Goal: Book appointment/travel/reservation

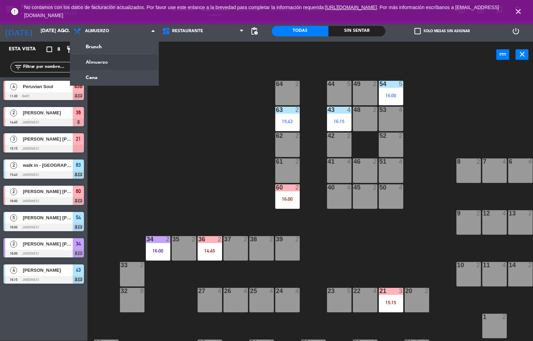
scroll to position [117, 0]
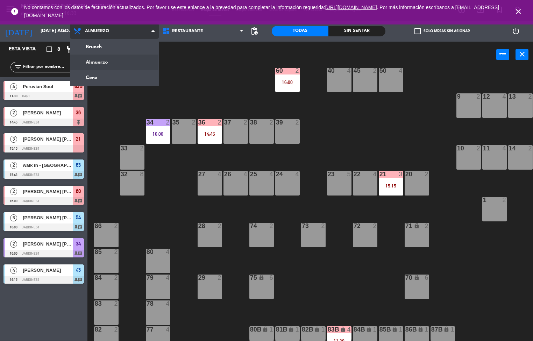
click at [123, 79] on ng-component "menu [GEOGRAPHIC_DATA] - Restaurant martes 12. agosto - 16:33 Mis reservas Mapa…" at bounding box center [266, 170] width 533 height 341
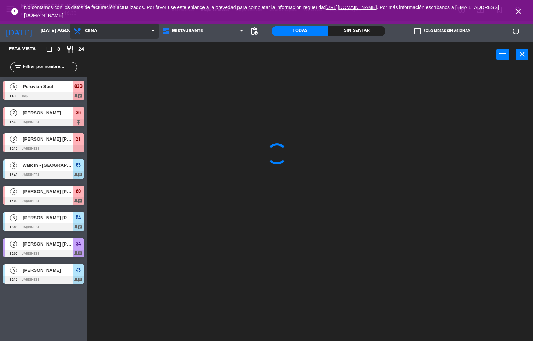
scroll to position [0, 0]
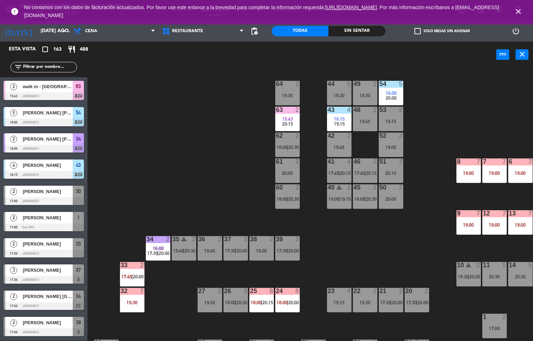
click at [518, 11] on icon "close" at bounding box center [518, 11] width 8 height 8
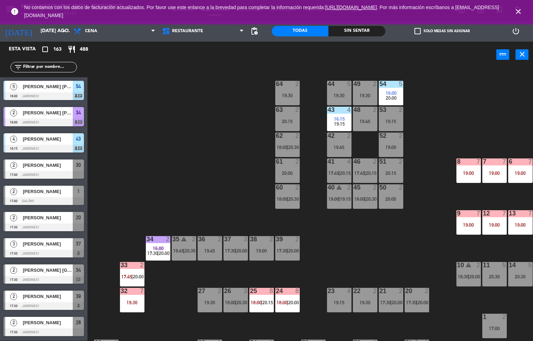
click at [357, 244] on div "44 5 19:30 49 2 19:30 54 5 16:00 20:00 64 2 19:30 48 2 19:45 53 2 19:15 63 2 20…" at bounding box center [313, 204] width 440 height 273
click at [164, 253] on span "20:00" at bounding box center [164, 253] width 11 height 6
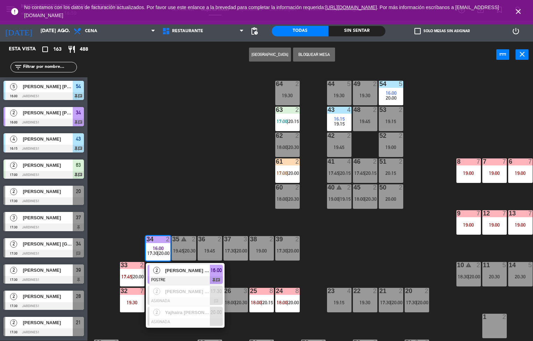
click at [199, 270] on span "[PERSON_NAME] [PERSON_NAME]" at bounding box center [187, 270] width 45 height 7
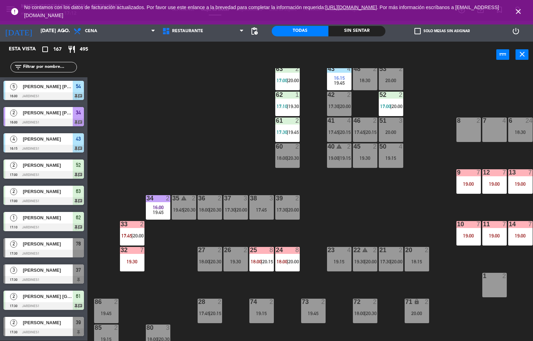
scroll to position [233, 0]
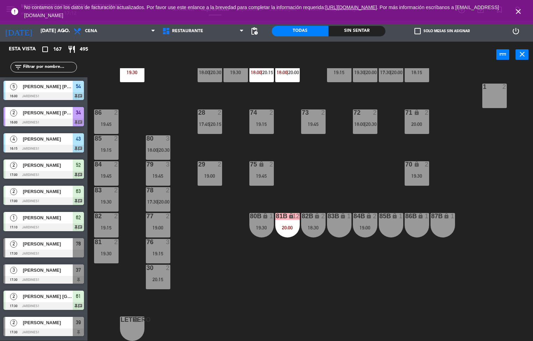
click at [431, 268] on div "44 5 19:30 49 2 19:15 54 warning 5 16:00 19:15 | 20:30 64 2 19:00 48 2 18:30 53…" at bounding box center [313, 204] width 440 height 273
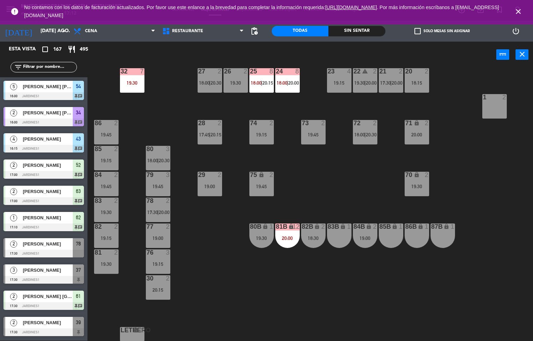
scroll to position [201, 0]
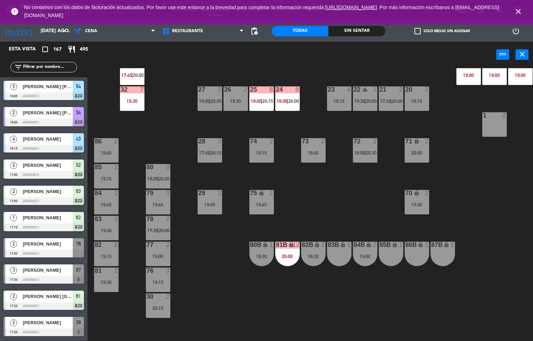
click at [436, 291] on div "44 5 19:30 49 2 19:15 54 warning 5 16:00 19:15 | 20:30 64 2 19:00 48 2 18:30 53…" at bounding box center [313, 204] width 440 height 273
click at [469, 283] on div "44 5 19:30 49 2 19:15 54 warning 5 16:00 19:15 | 20:30 64 2 19:00 48 2 18:30 53…" at bounding box center [313, 204] width 440 height 273
click at [395, 276] on div "44 5 19:30 49 2 19:15 54 warning 5 16:00 19:15 | 20:30 64 2 19:00 48 2 18:30 53…" at bounding box center [313, 204] width 440 height 273
click at [445, 299] on div "44 5 19:30 49 2 19:15 54 warning 5 16:00 19:15 | 20:30 64 2 19:00 48 2 18:30 53…" at bounding box center [313, 204] width 440 height 273
click at [434, 304] on div "44 5 19:30 49 2 19:15 54 warning 5 16:00 19:15 | 20:30 64 2 19:00 48 2 18:30 53…" at bounding box center [313, 204] width 440 height 273
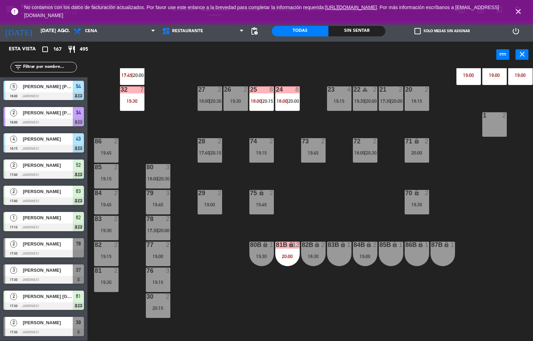
scroll to position [101, 0]
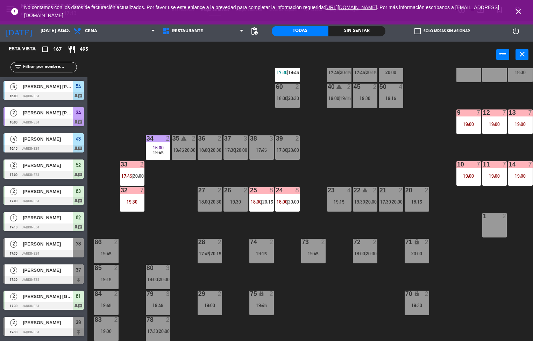
click at [361, 302] on div "44 5 19:30 49 2 19:15 54 warning 5 16:00 19:15 | 20:30 64 2 19:00 48 2 18:30 53…" at bounding box center [313, 204] width 440 height 273
click at [352, 304] on div "44 5 19:30 49 2 19:15 54 warning 5 16:00 19:15 | 20:30 64 2 19:00 48 2 18:30 53…" at bounding box center [313, 204] width 440 height 273
click at [135, 198] on div "32 7 19:30" at bounding box center [132, 199] width 24 height 24
